Goal: Download file/media

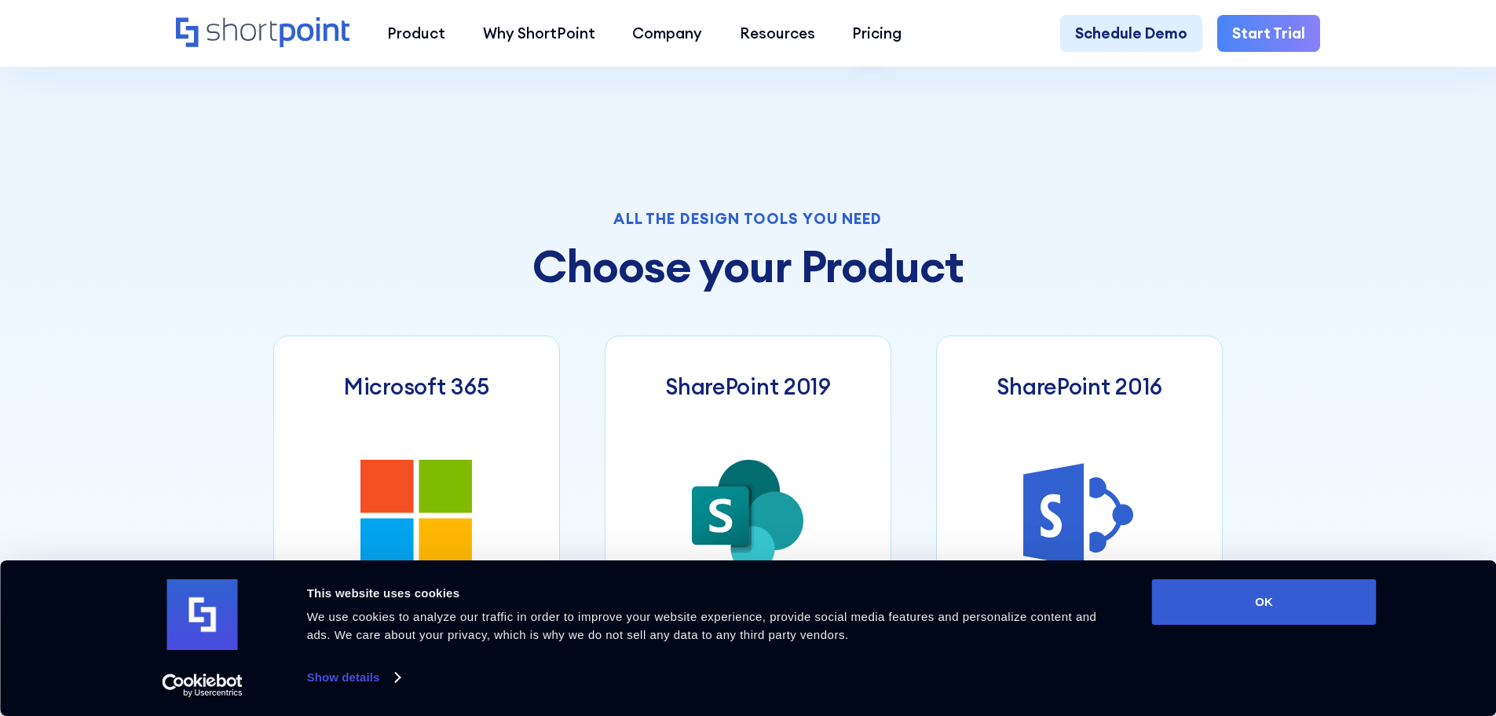
scroll to position [864, 0]
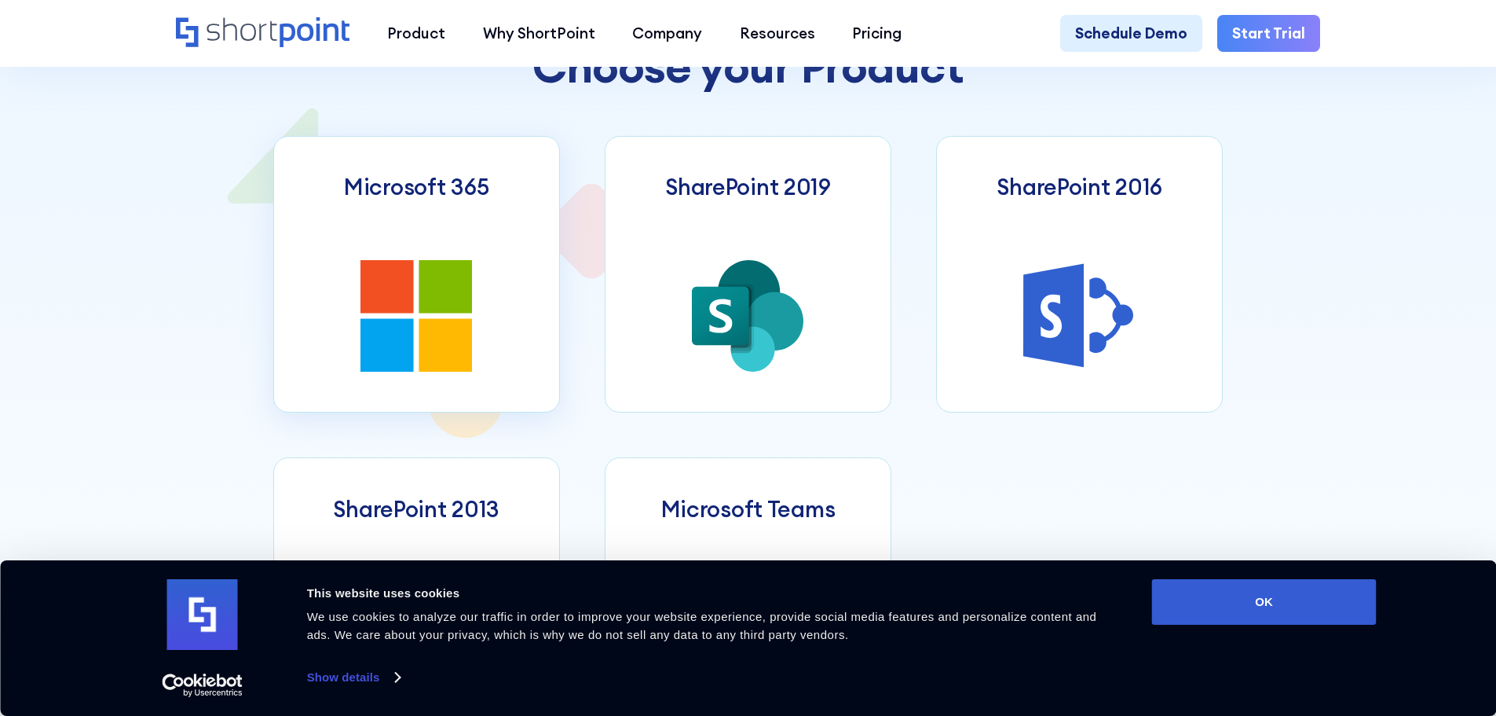
click at [480, 338] on link "Microsoft 365" at bounding box center [416, 274] width 287 height 277
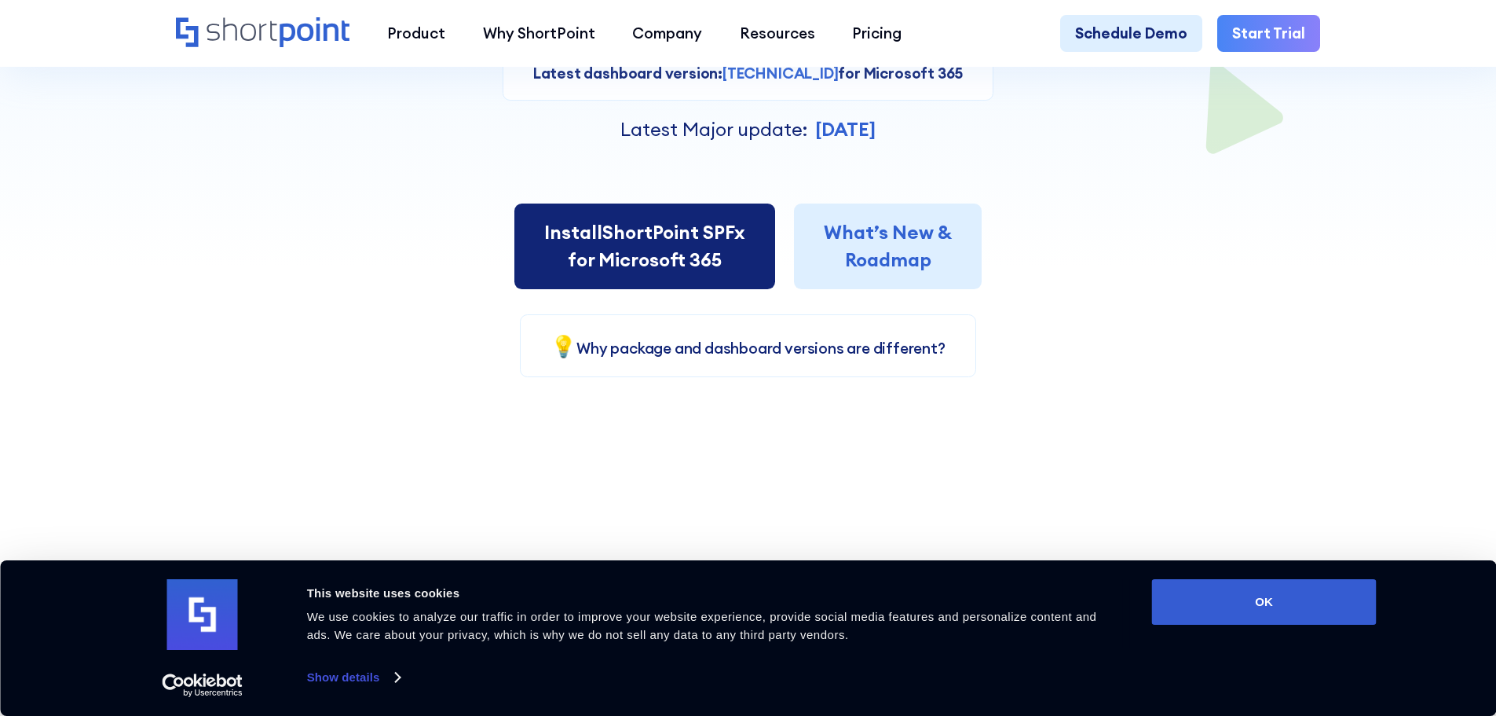
scroll to position [471, 0]
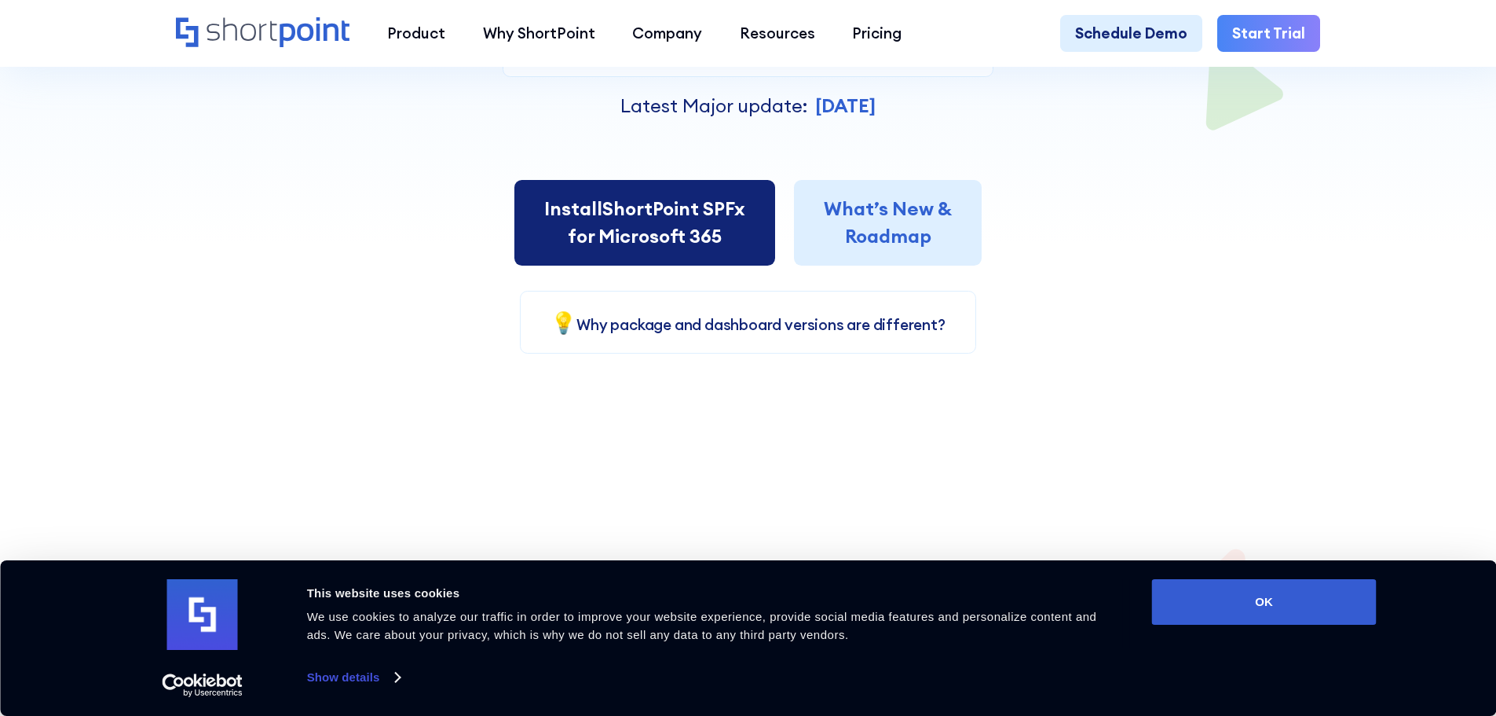
click at [665, 218] on link "Install ShortPoint SPFx for Microsoft 365" at bounding box center [645, 223] width 261 height 86
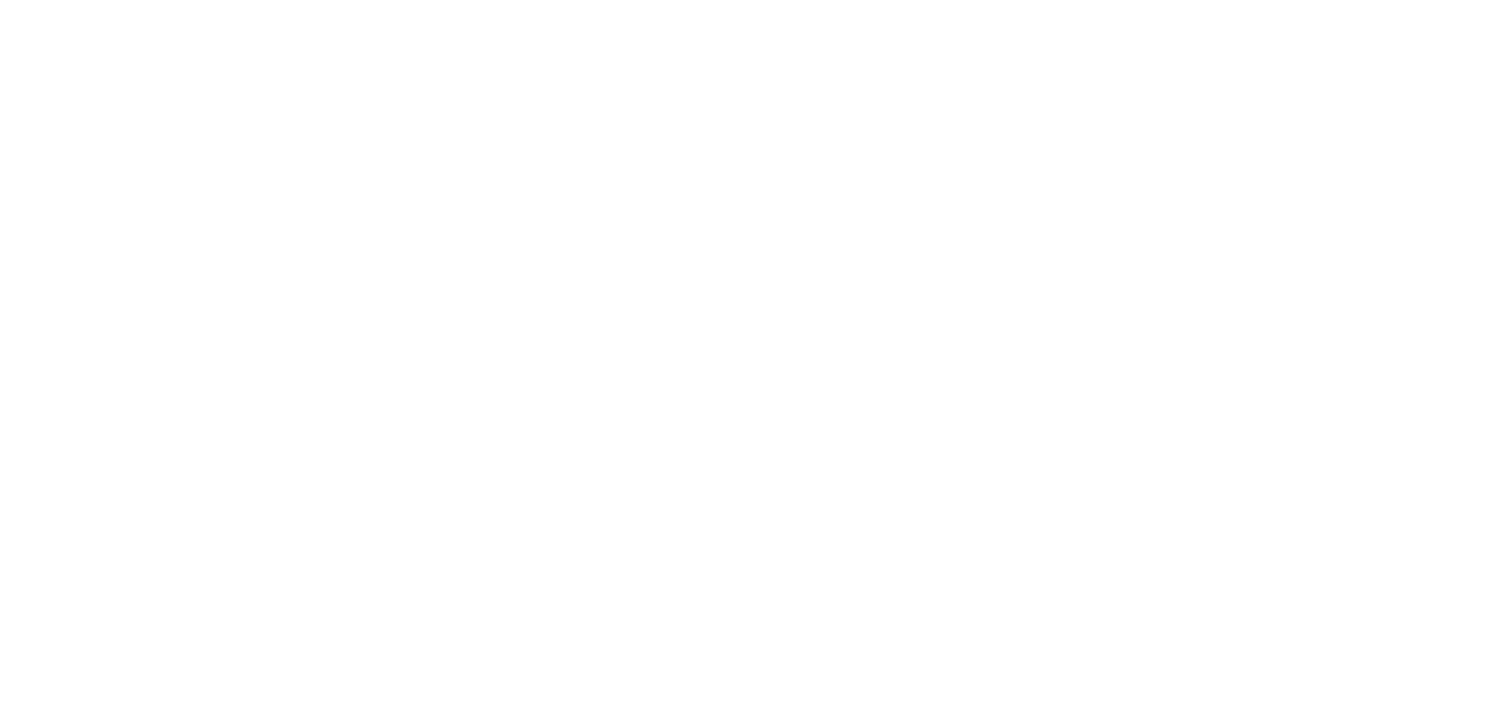
select select "Microsoft 365"
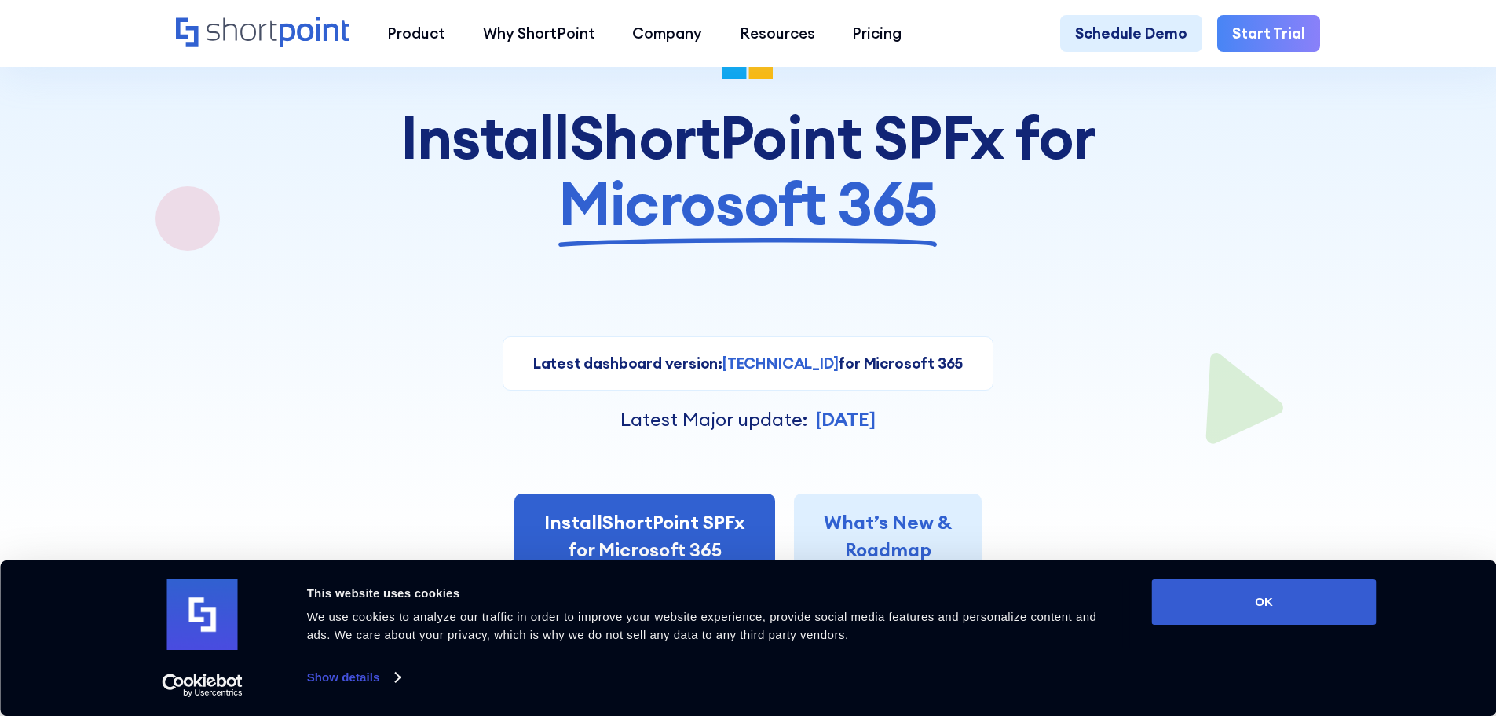
scroll to position [236, 0]
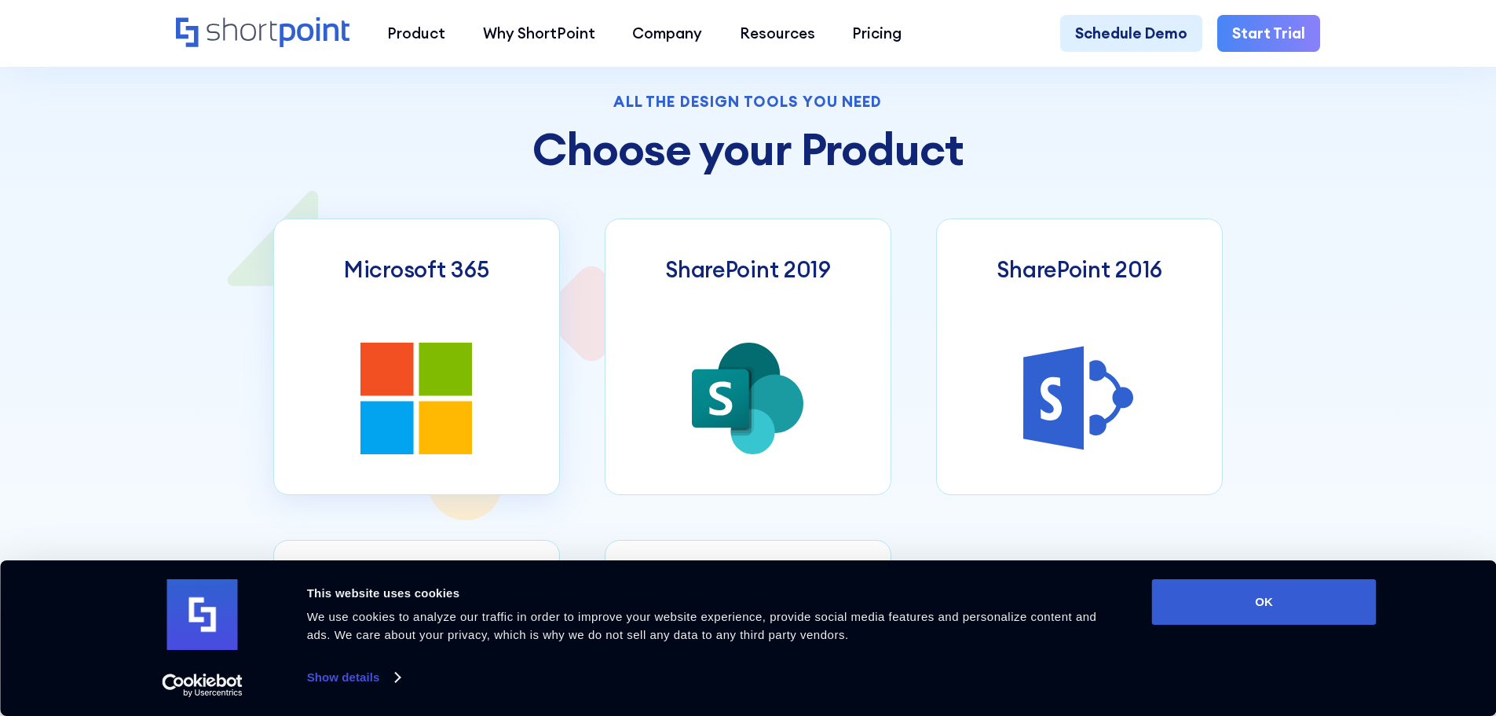
scroll to position [786, 0]
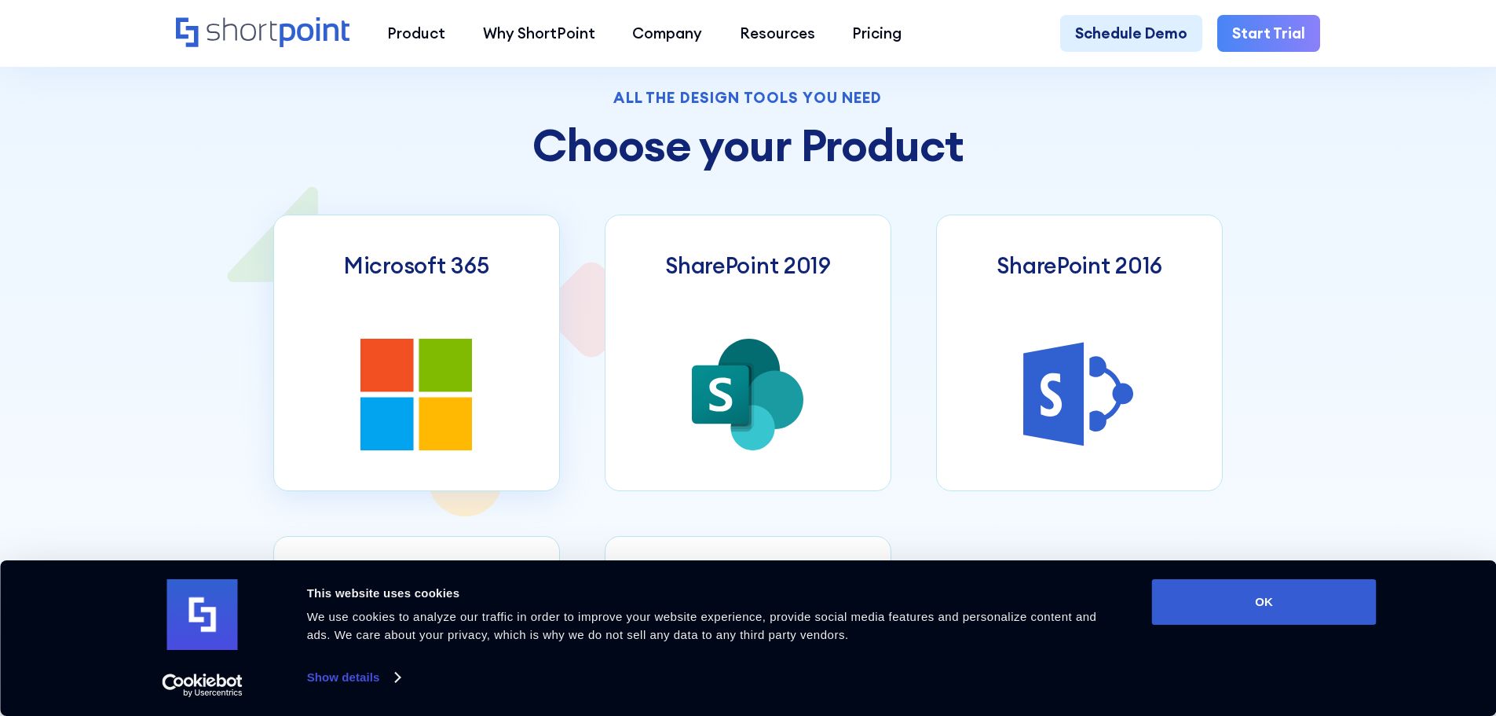
click at [456, 374] on icon at bounding box center [445, 365] width 53 height 53
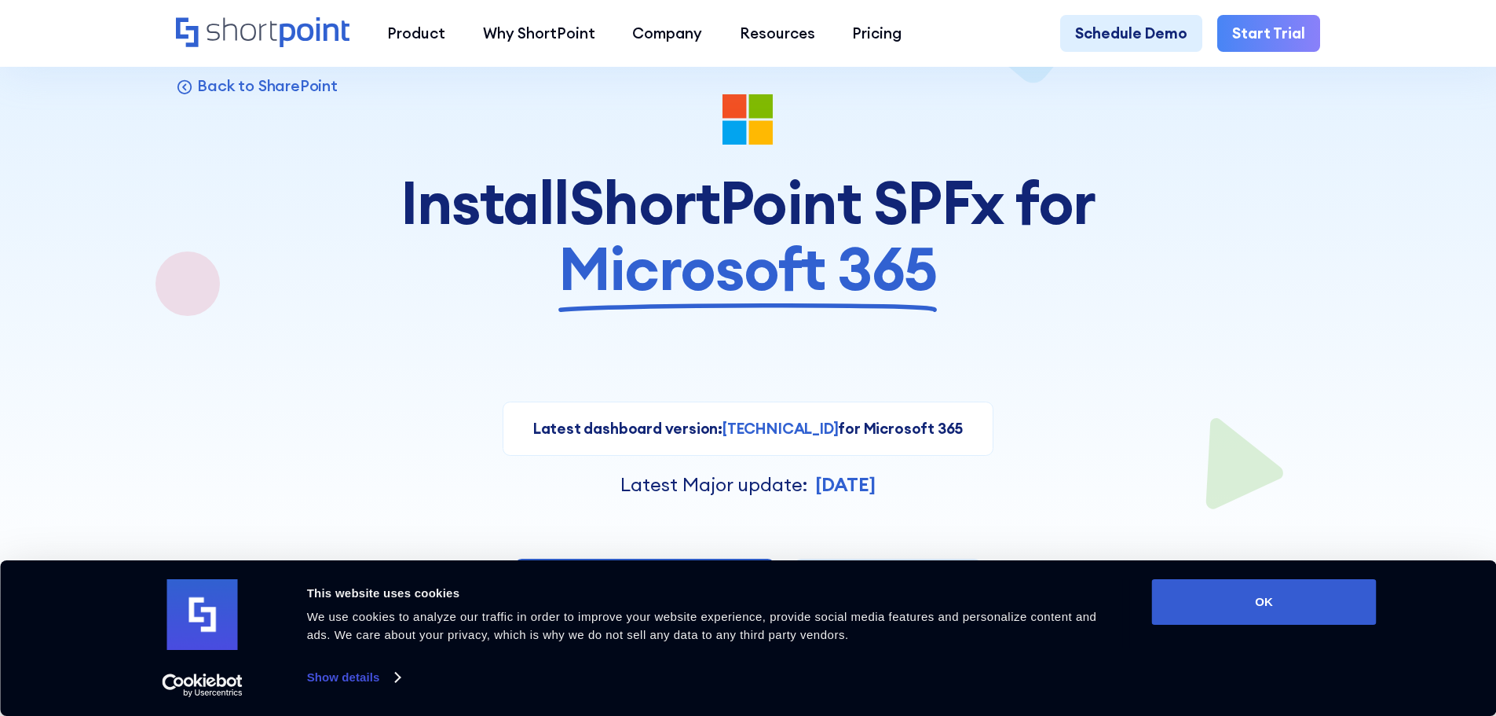
scroll to position [314, 0]
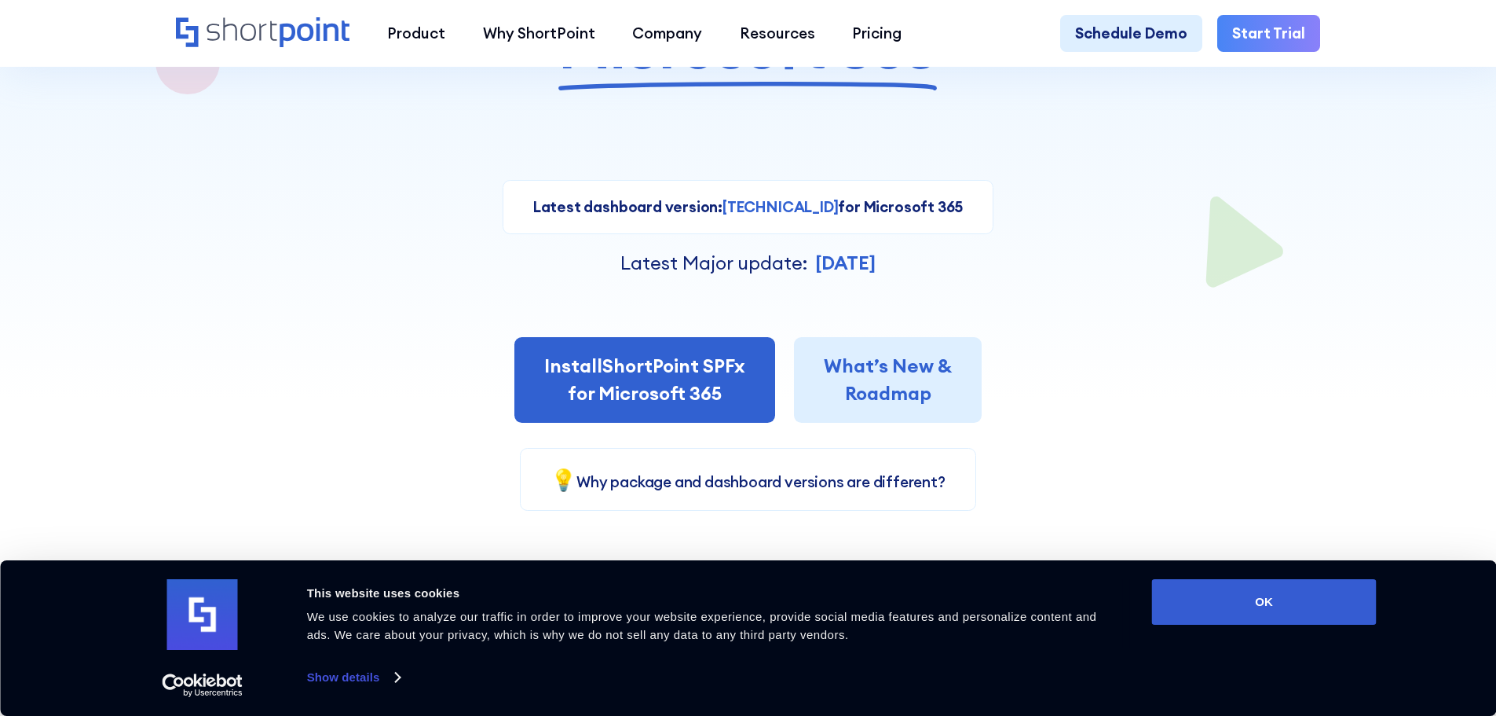
click at [785, 214] on strong "[TECHNICAL_ID]" at bounding box center [780, 206] width 115 height 19
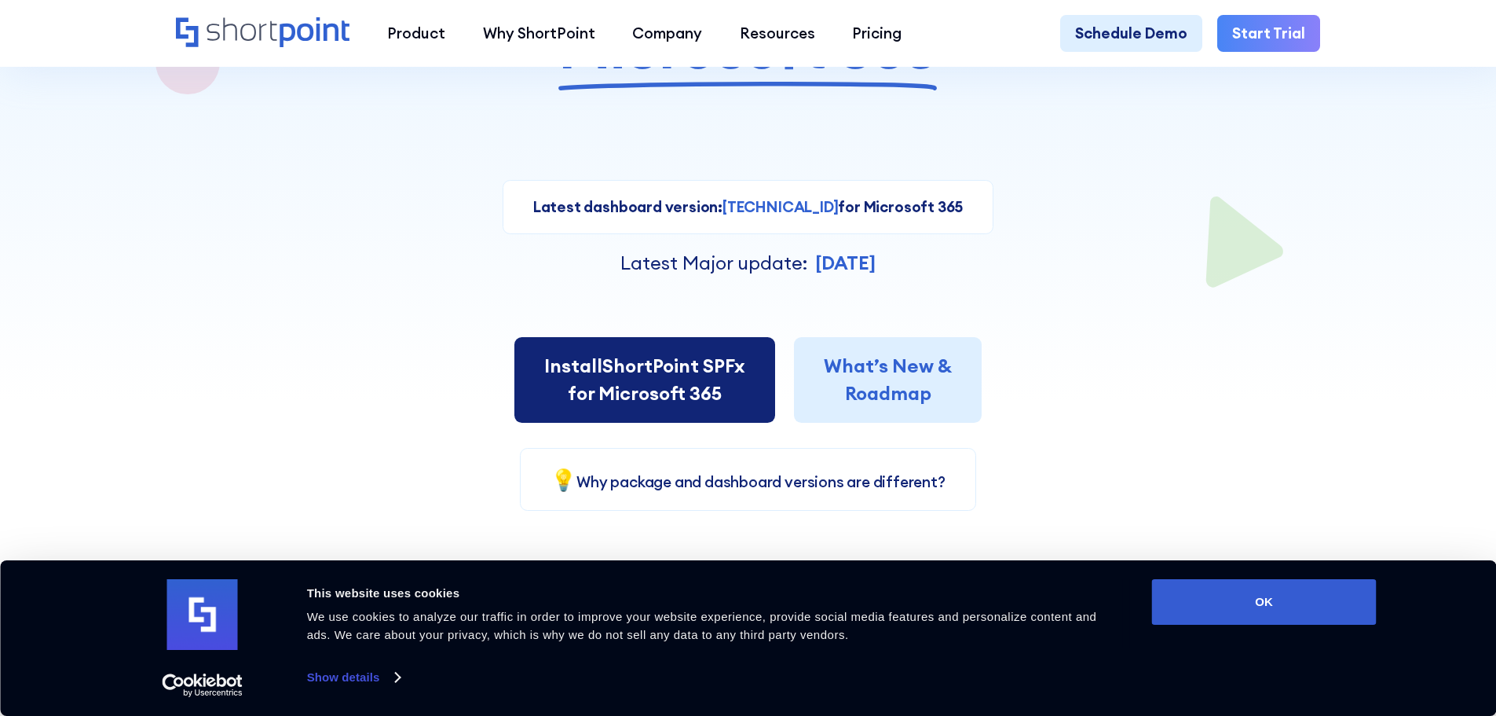
click at [698, 379] on link "Install ShortPoint SPFx for Microsoft 365" at bounding box center [645, 380] width 261 height 86
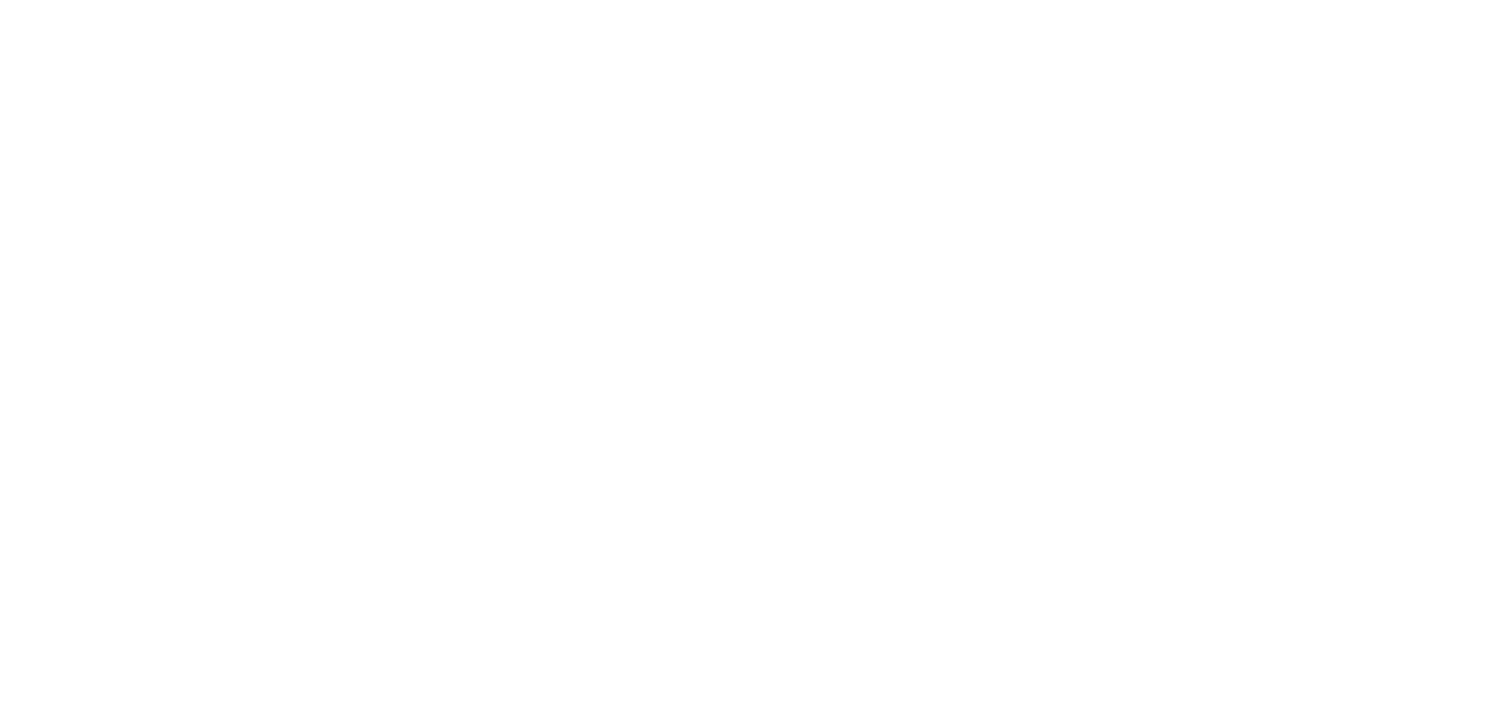
select select "Microsoft 365"
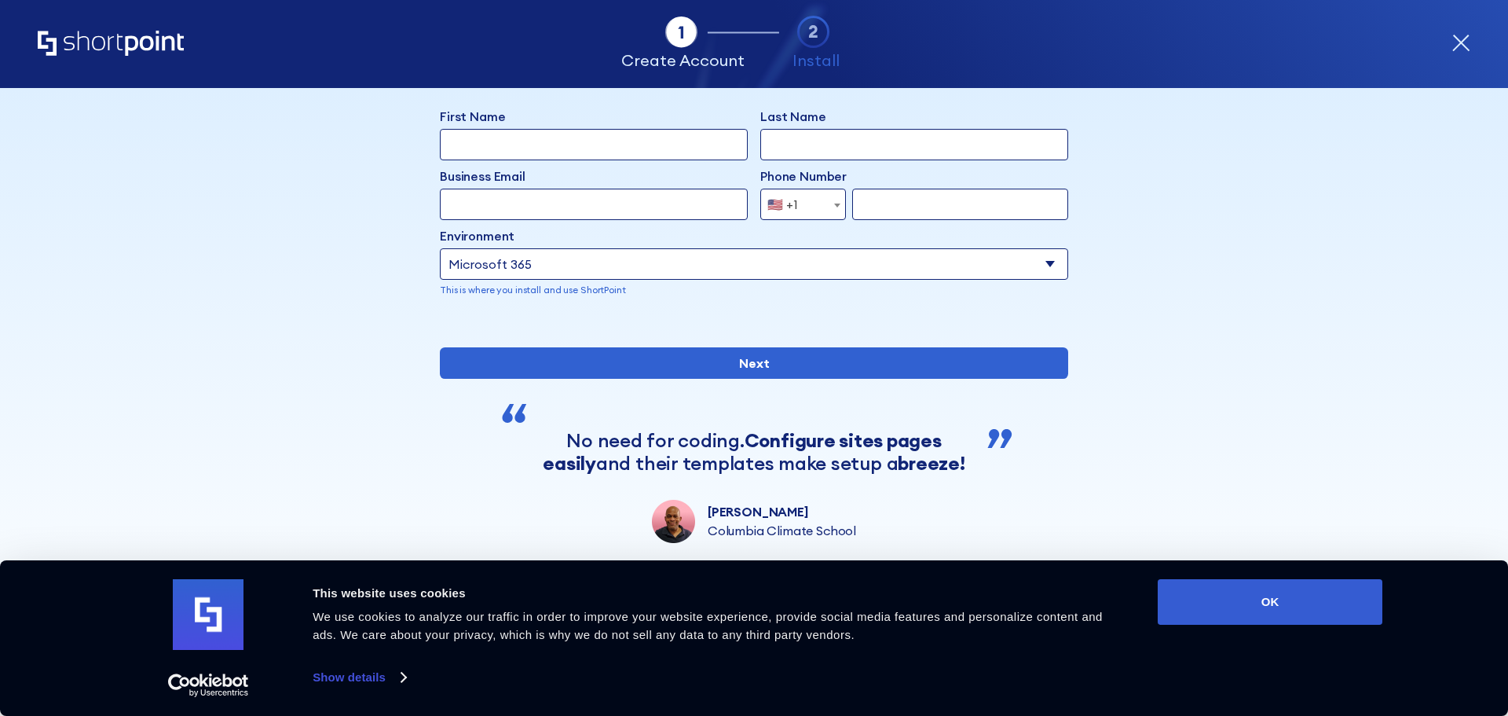
scroll to position [137, 0]
drag, startPoint x: 1311, startPoint y: 596, endPoint x: 1295, endPoint y: 587, distance: 19.0
click at [1310, 596] on button "OK" at bounding box center [1270, 602] width 225 height 46
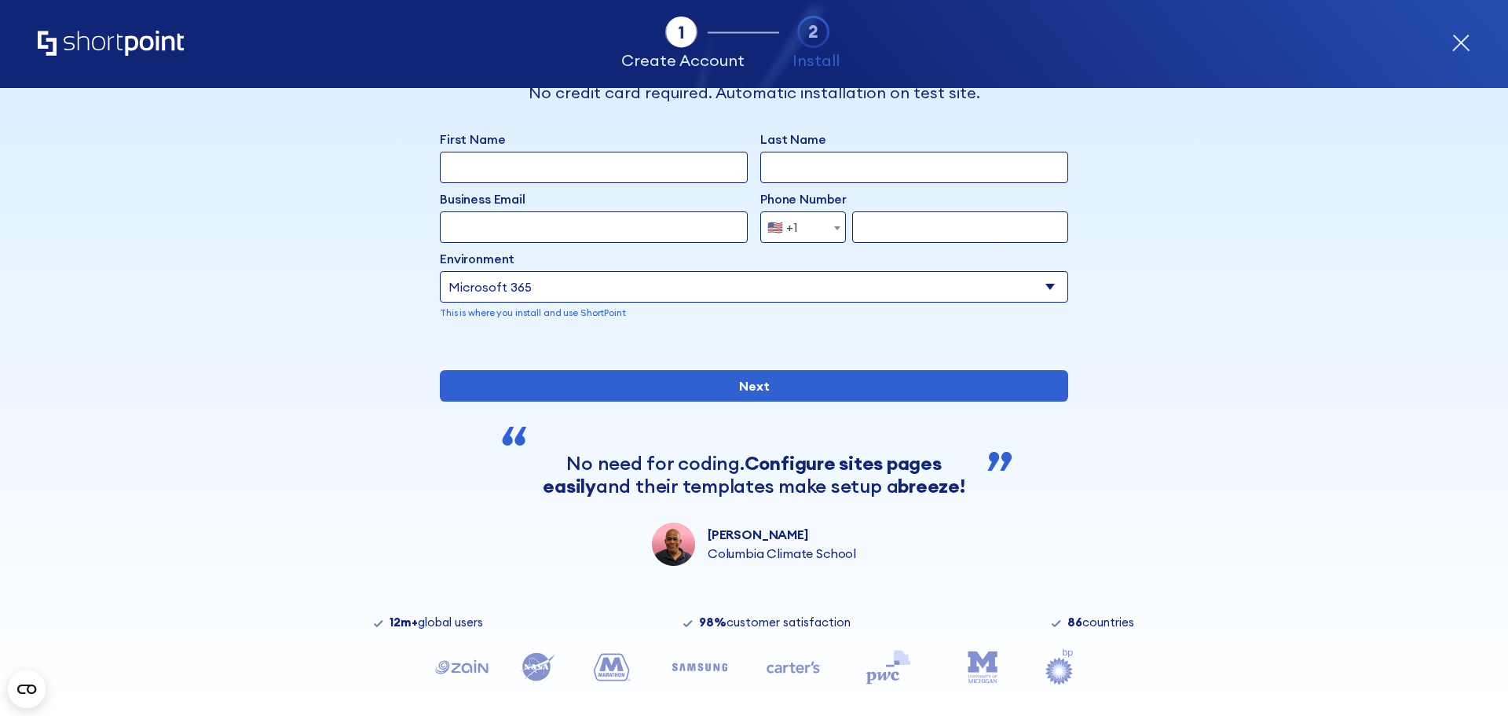
scroll to position [0, 0]
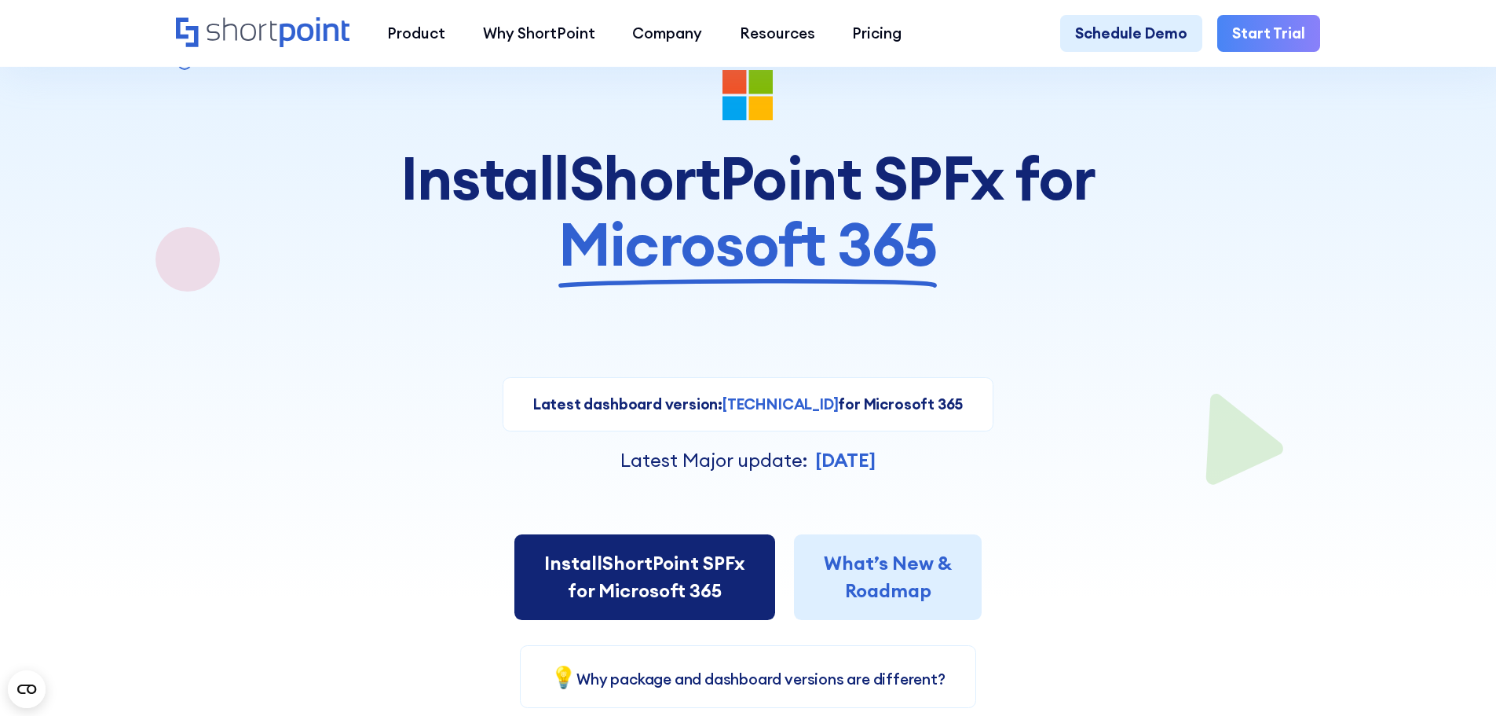
scroll to position [236, 0]
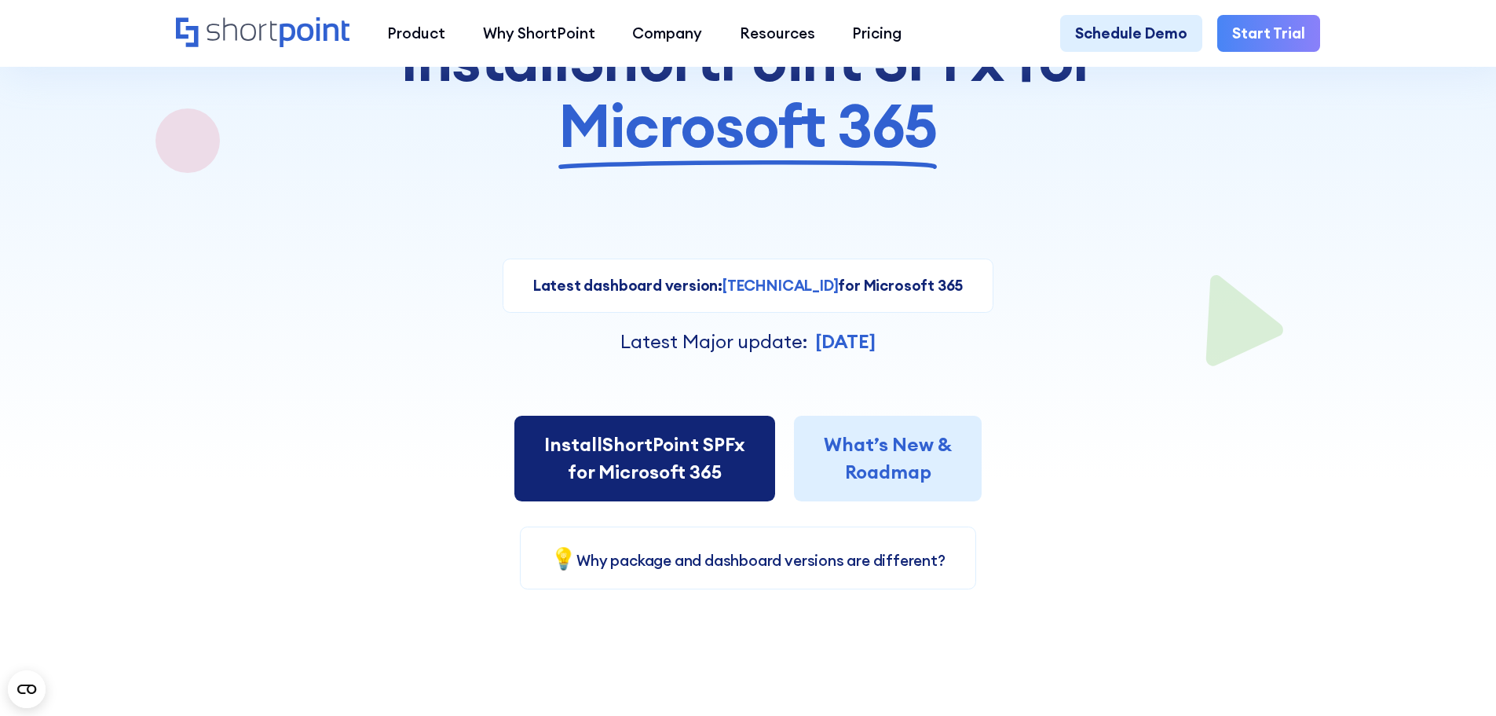
click at [712, 477] on link "Install ShortPoint SPFx for Microsoft 365" at bounding box center [645, 459] width 261 height 86
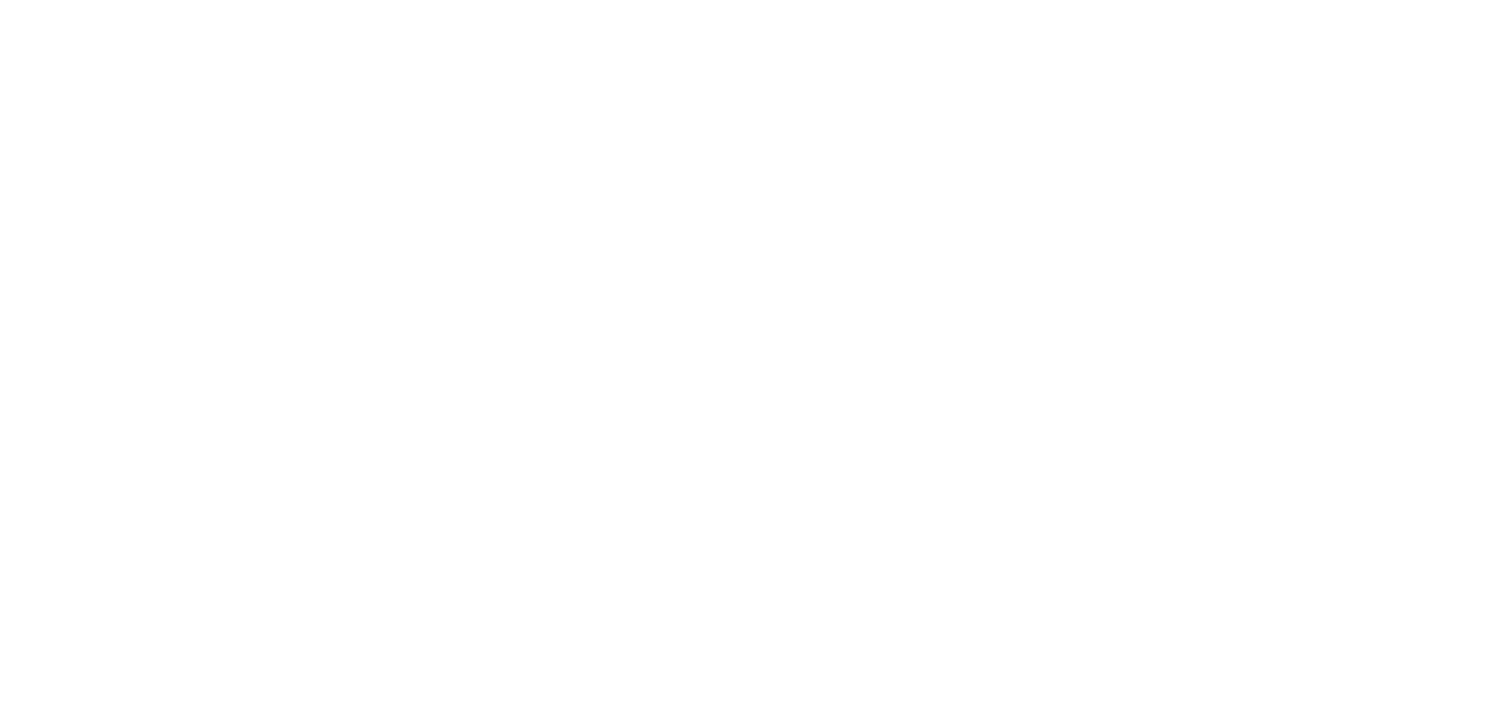
select select "Microsoft 365"
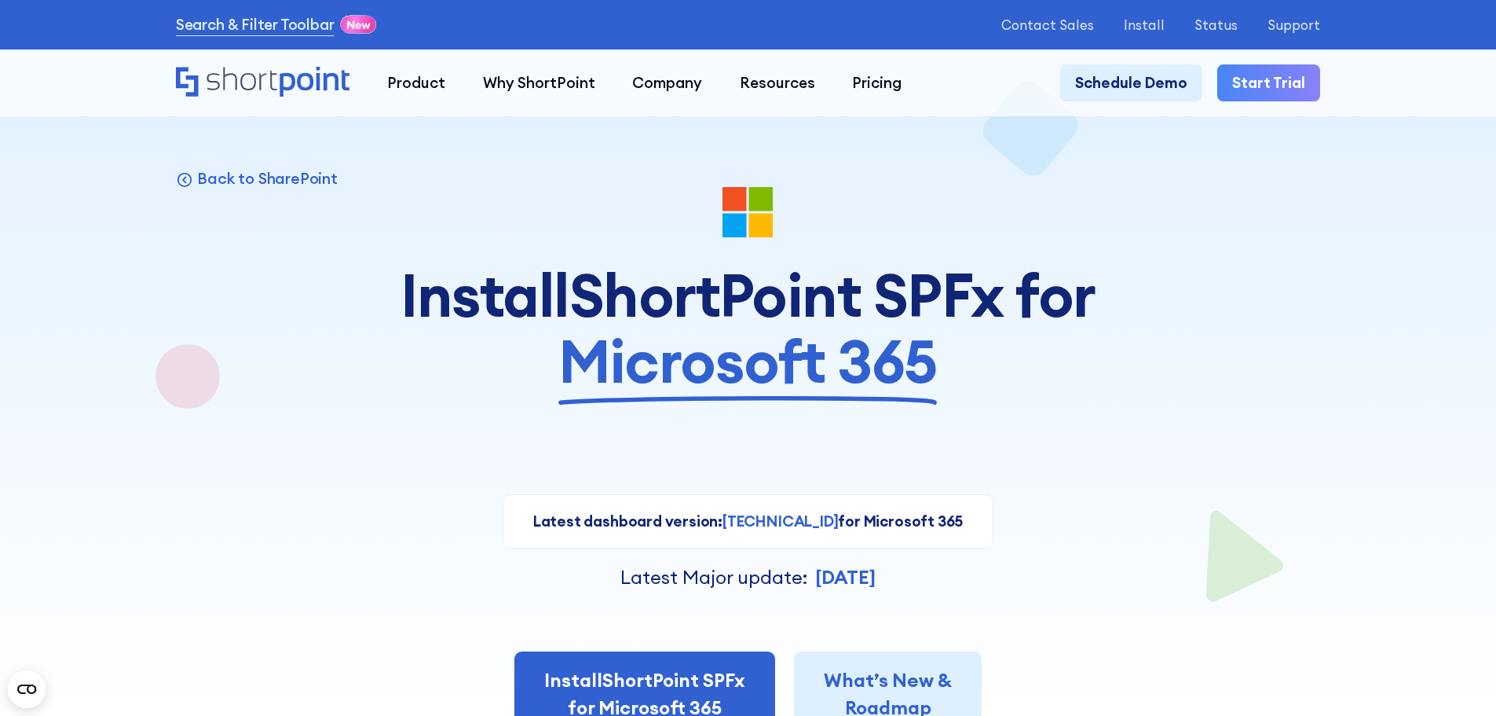
click at [251, 81] on icon "Home" at bounding box center [242, 78] width 70 height 23
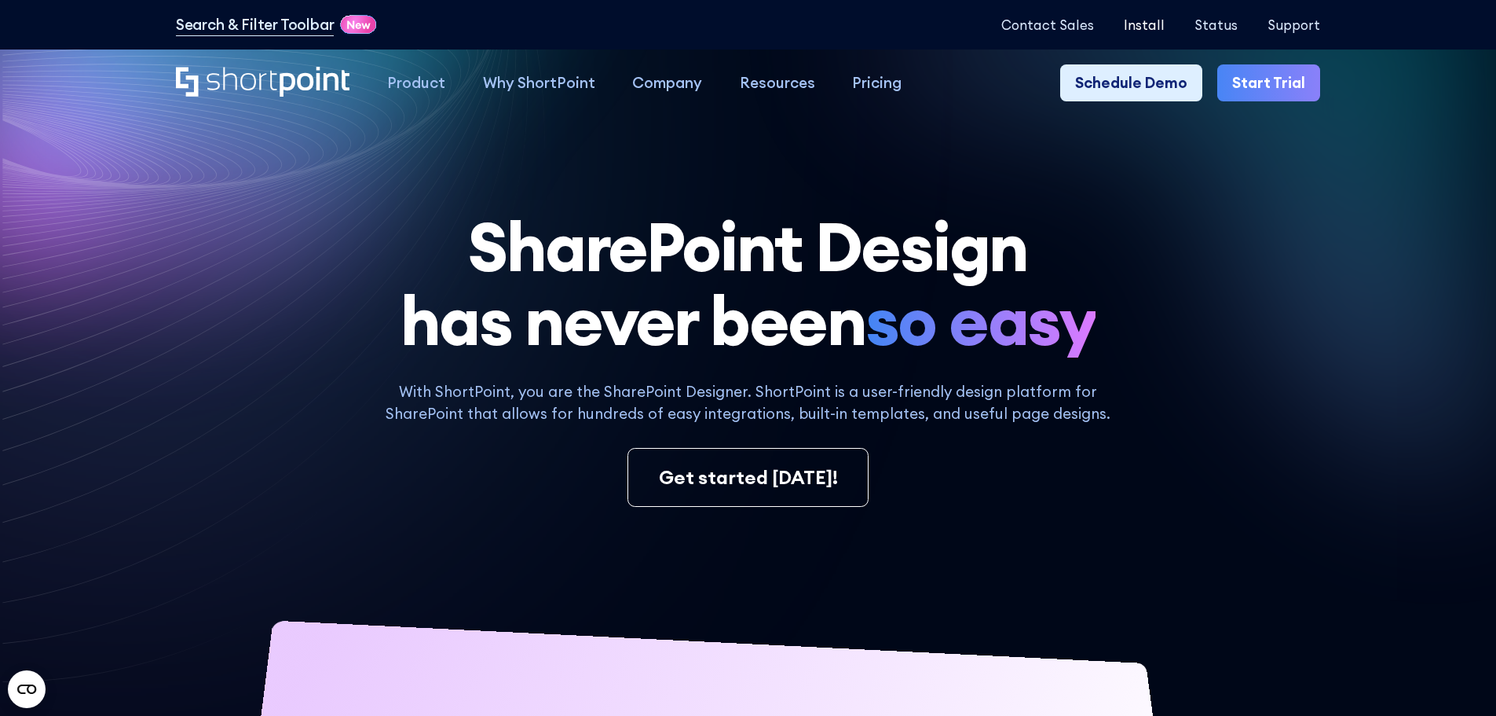
click at [1157, 21] on p "Install" at bounding box center [1144, 24] width 41 height 15
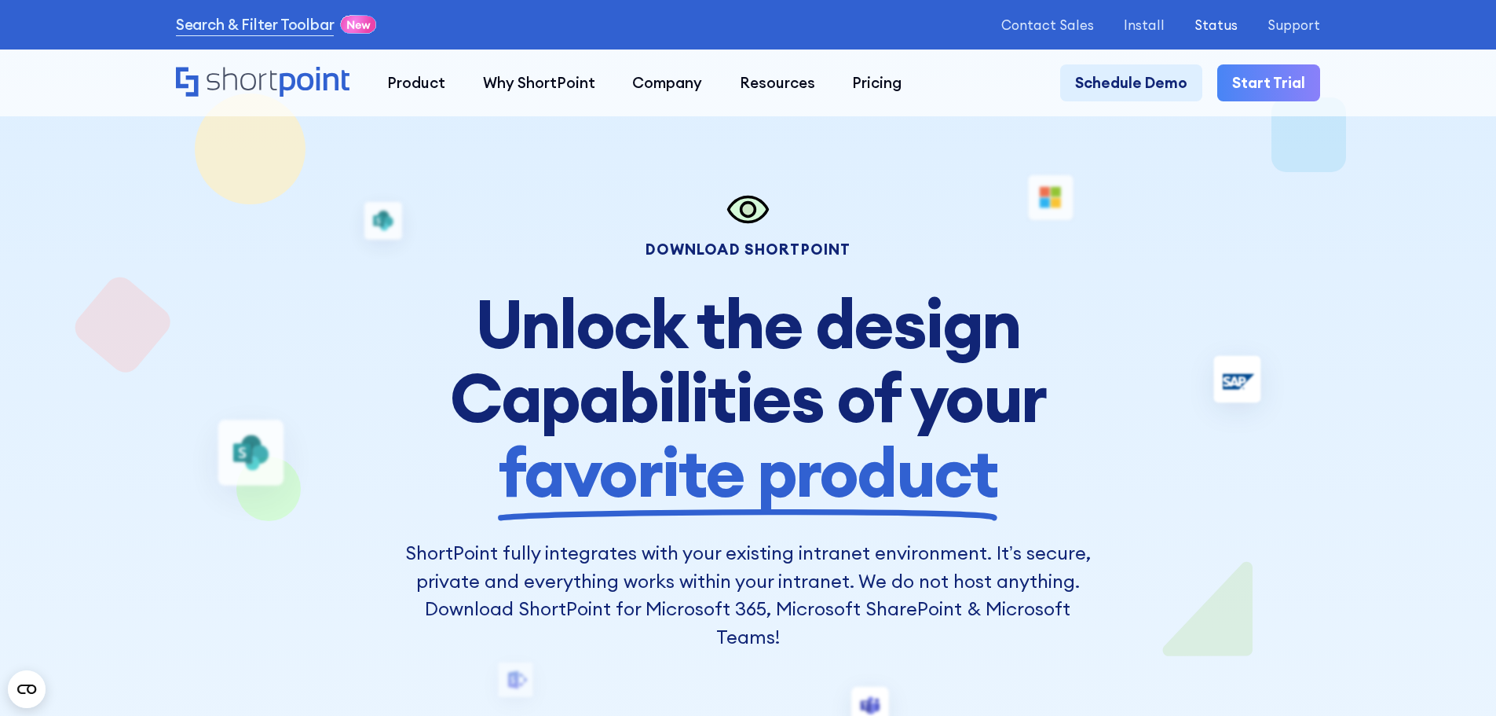
click at [1237, 25] on p "Status" at bounding box center [1216, 24] width 43 height 15
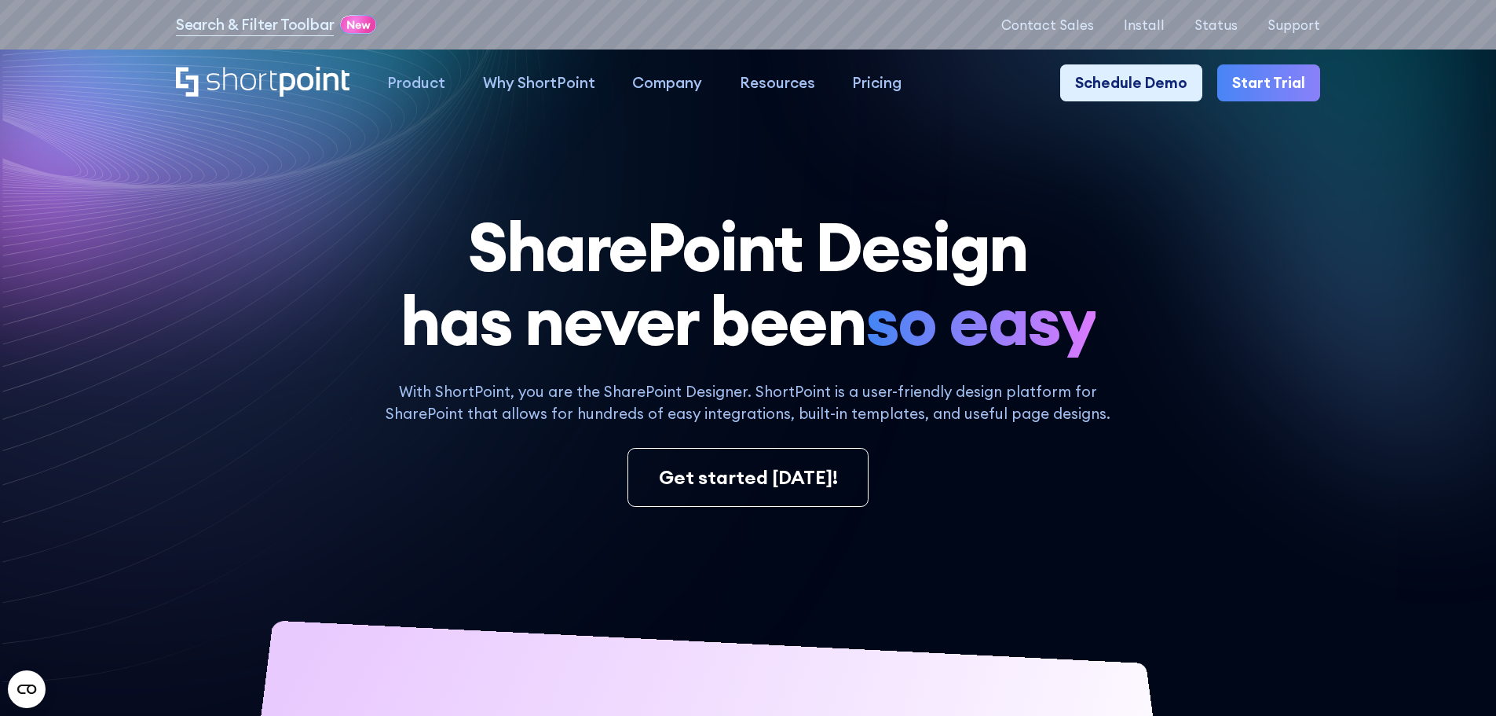
click at [263, 82] on icon "Home" at bounding box center [263, 82] width 174 height 30
